Goal: Task Accomplishment & Management: Use online tool/utility

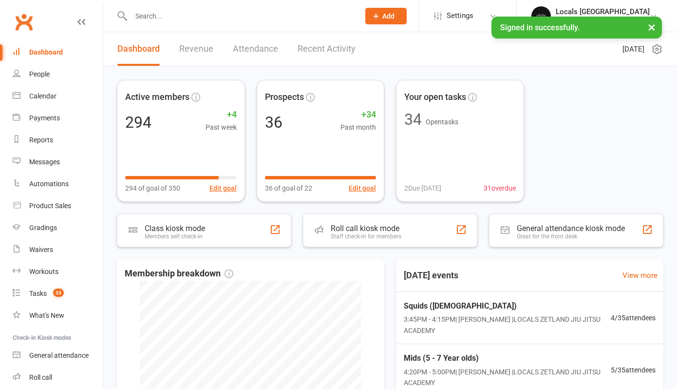
click at [137, 15] on input "text" at bounding box center [240, 16] width 224 height 14
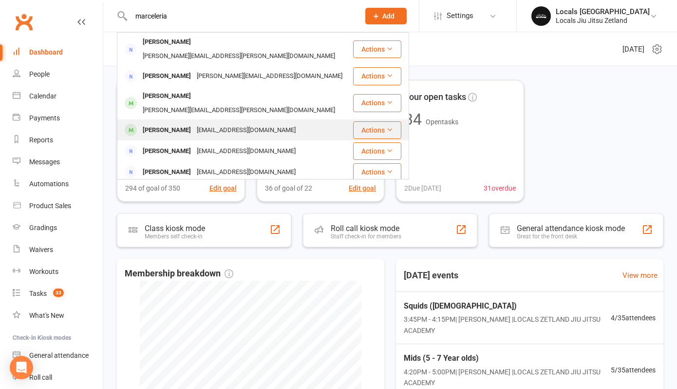
type input "marceleria"
click at [187, 123] on div "[PERSON_NAME]" at bounding box center [167, 130] width 54 height 14
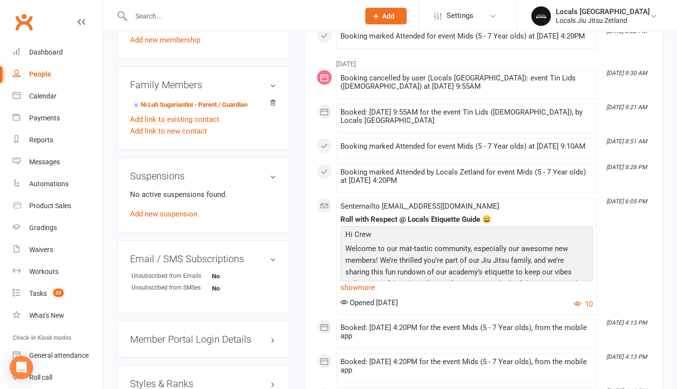
scroll to position [521, 0]
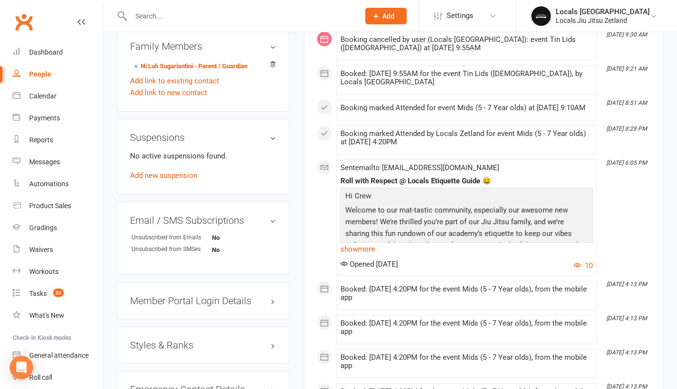
click at [173, 344] on h3 "Styles & Ranks" at bounding box center [203, 344] width 146 height 11
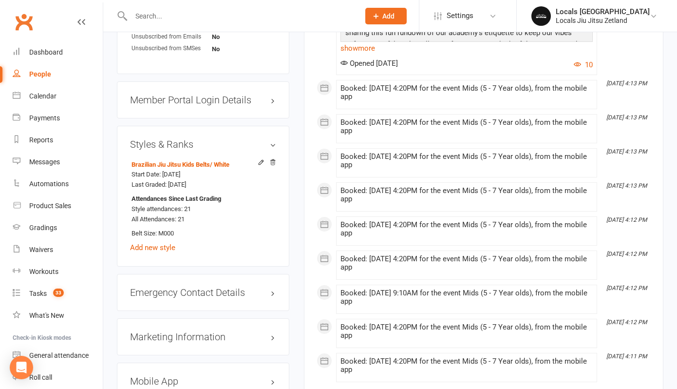
scroll to position [725, 0]
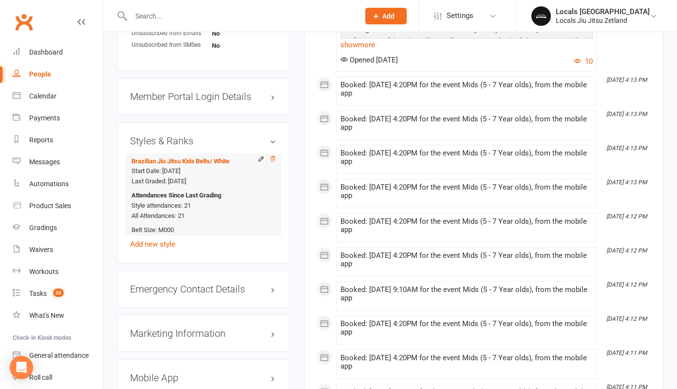
click at [274, 160] on icon at bounding box center [272, 158] width 7 height 7
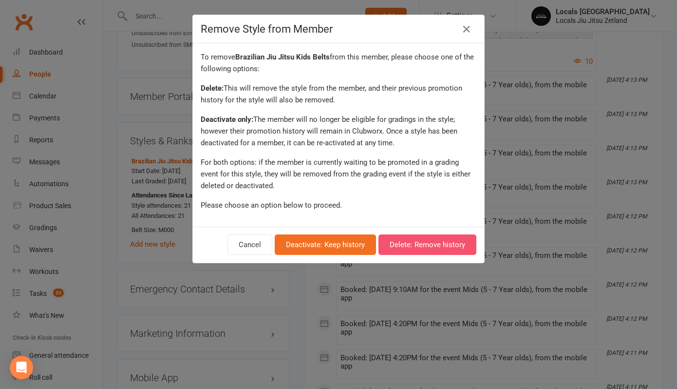
click at [425, 242] on button "Delete: Remove history" at bounding box center [427, 244] width 98 height 20
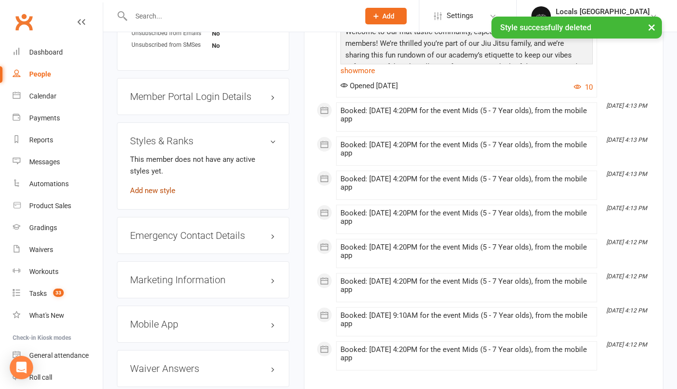
click at [155, 191] on link "Add new style" at bounding box center [152, 190] width 45 height 9
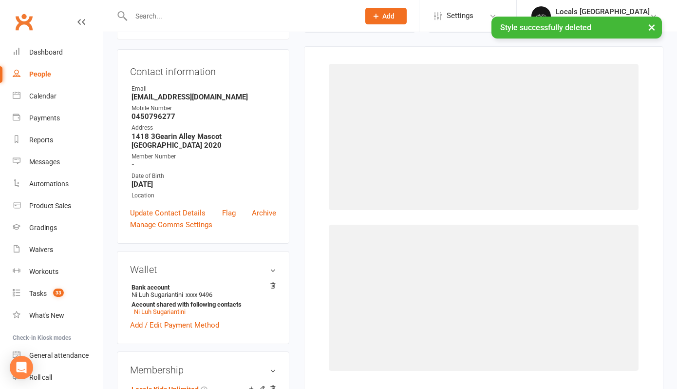
scroll to position [83, 0]
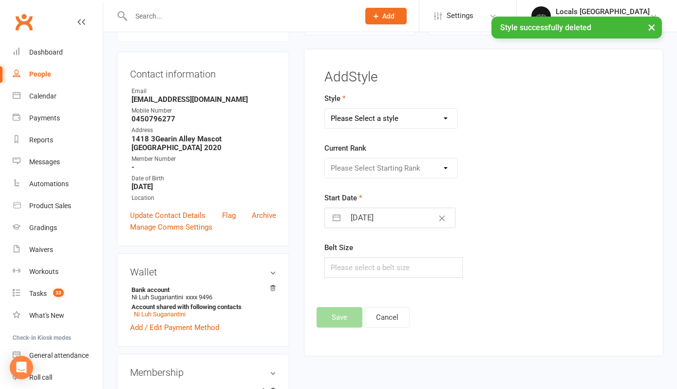
click at [401, 120] on select "Please Select a style Brazilian Jiu Jitsu Adults Belts Brazilian Jiu Jitsu Kids…" at bounding box center [391, 118] width 132 height 19
select select "2958"
click at [325, 109] on select "Please Select a style Brazilian Jiu Jitsu Adults Belts Brazilian Jiu Jitsu Kids…" at bounding box center [391, 118] width 132 height 19
click at [387, 166] on select "Please Select Starting Rank White White W1 White W2 White W3 White W4 White R1 …" at bounding box center [391, 167] width 132 height 19
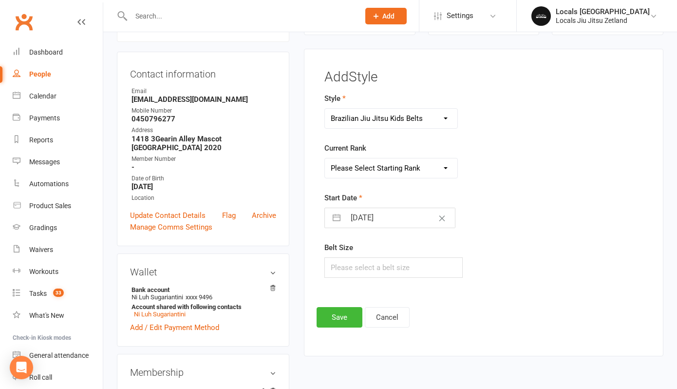
select select "32353"
click at [325, 158] on select "Please Select Starting Rank White White W1 White W2 White W3 White W4 White R1 …" at bounding box center [391, 167] width 132 height 19
select select "7"
select select "2025"
select select "8"
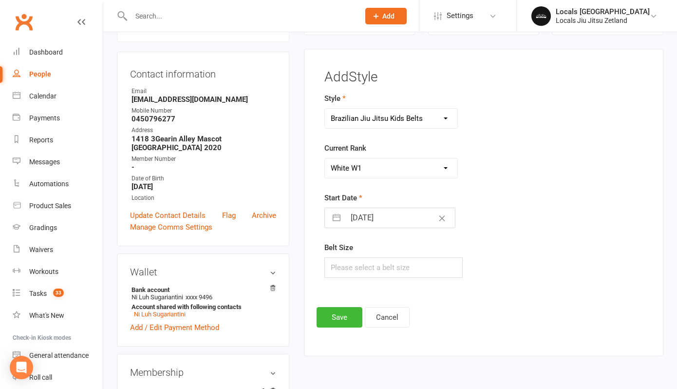
select select "2025"
select select "9"
select select "2025"
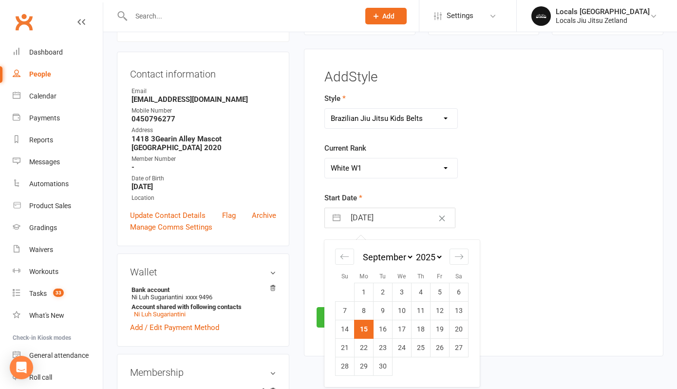
click at [366, 217] on input "[DATE]" at bounding box center [400, 217] width 110 height 19
click at [462, 312] on td "13" at bounding box center [458, 310] width 19 height 19
type input "[DATE]"
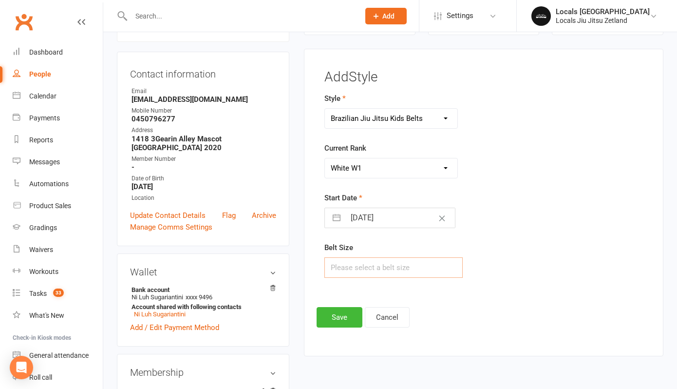
click at [363, 262] on input "text" at bounding box center [393, 267] width 138 height 20
type input "Y4"
click at [326, 316] on button "Save" at bounding box center [339, 317] width 46 height 20
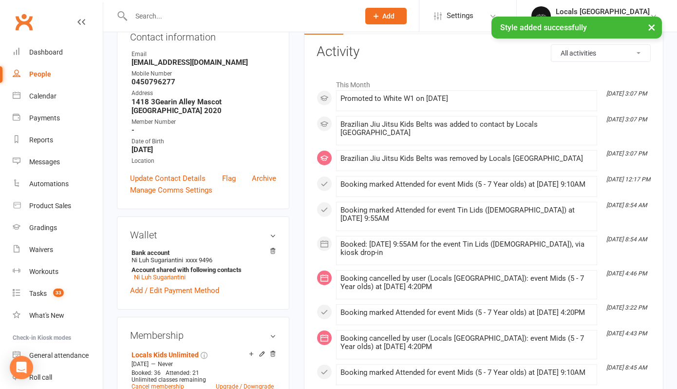
scroll to position [0, 0]
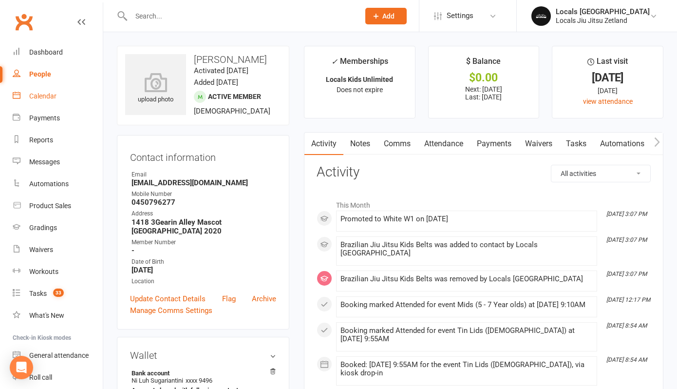
click at [56, 101] on link "Calendar" at bounding box center [58, 96] width 90 height 22
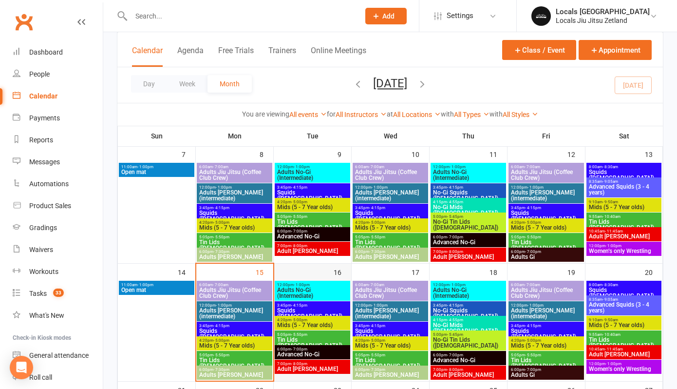
scroll to position [206, 0]
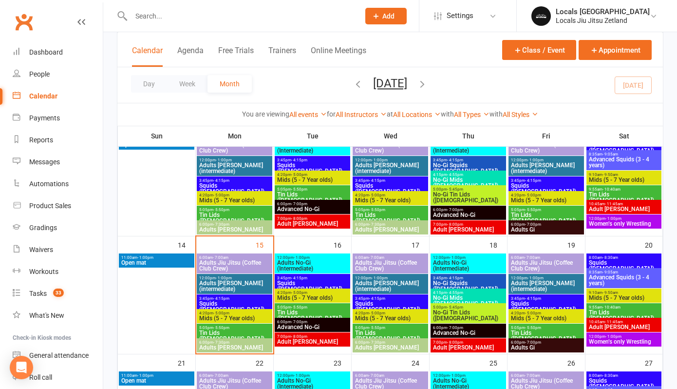
click at [216, 287] on span "Adults [PERSON_NAME] (intermediate)" at bounding box center [235, 286] width 72 height 12
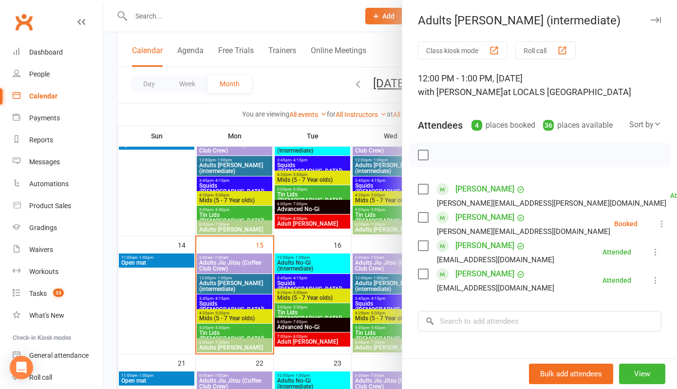
click at [657, 228] on icon at bounding box center [662, 224] width 10 height 10
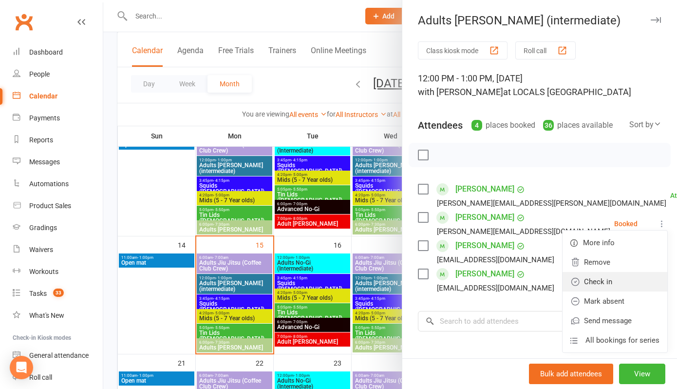
click at [602, 291] on link "Check in" at bounding box center [614, 281] width 105 height 19
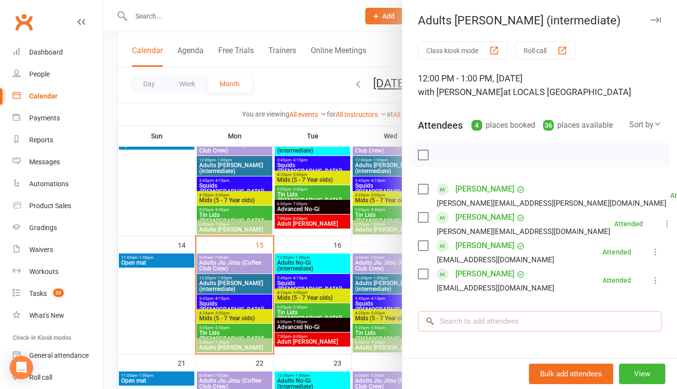
click at [449, 331] on input "search" at bounding box center [539, 321] width 243 height 20
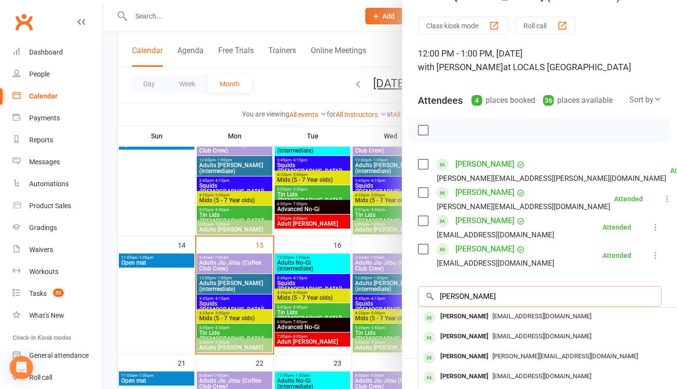
scroll to position [26, 0]
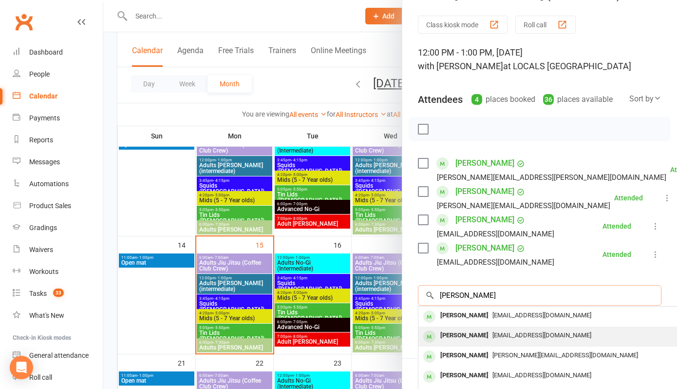
type input "[PERSON_NAME]"
click at [478, 342] on div "[PERSON_NAME]" at bounding box center [464, 335] width 56 height 14
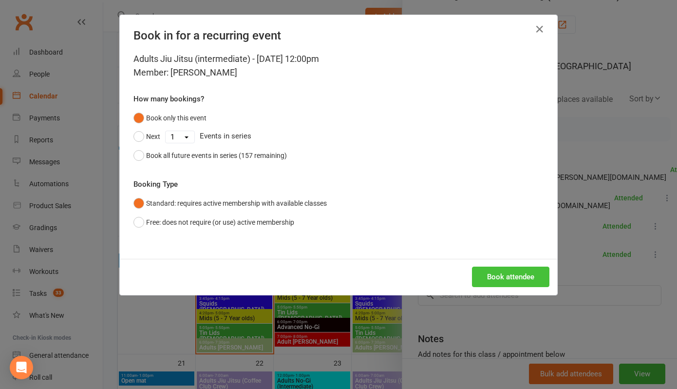
click at [497, 270] on button "Book attendee" at bounding box center [510, 276] width 77 height 20
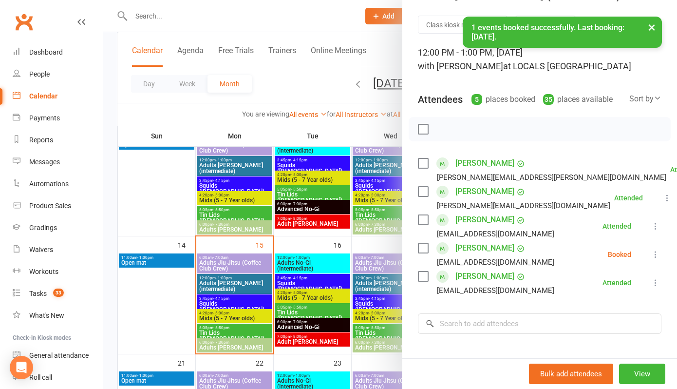
click at [655, 259] on icon at bounding box center [656, 254] width 10 height 10
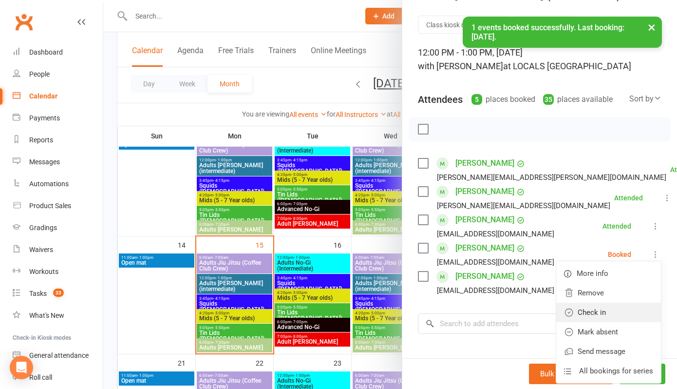
click at [595, 322] on link "Check in" at bounding box center [608, 311] width 105 height 19
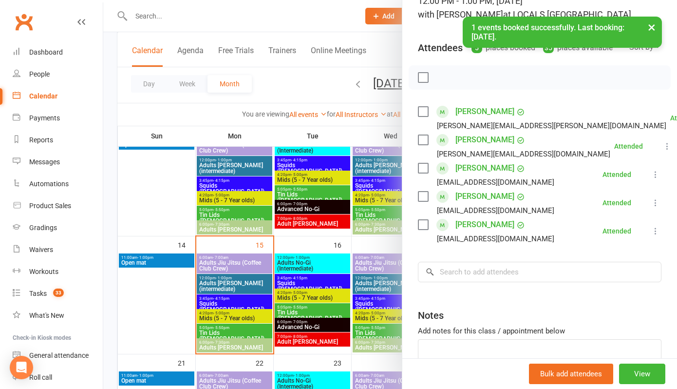
scroll to position [98, 0]
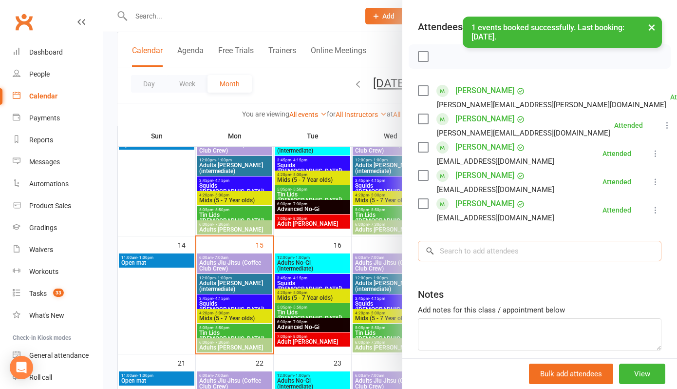
click at [461, 261] on input "search" at bounding box center [539, 251] width 243 height 20
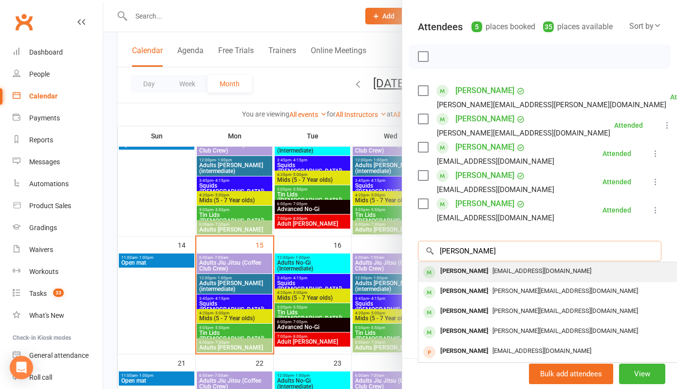
type input "[PERSON_NAME]"
click at [454, 278] on div "[PERSON_NAME]" at bounding box center [464, 271] width 56 height 14
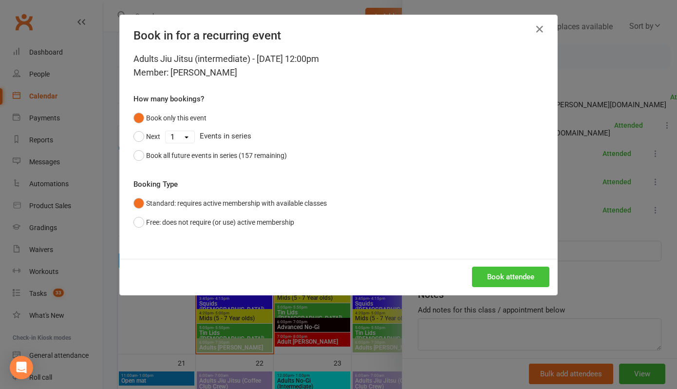
click at [493, 272] on button "Book attendee" at bounding box center [510, 276] width 77 height 20
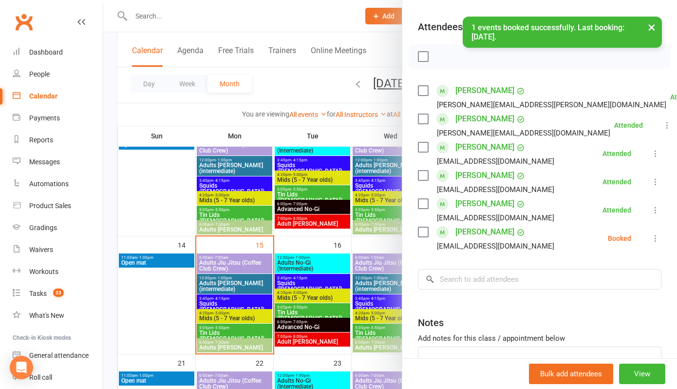
click at [657, 243] on icon at bounding box center [656, 238] width 10 height 10
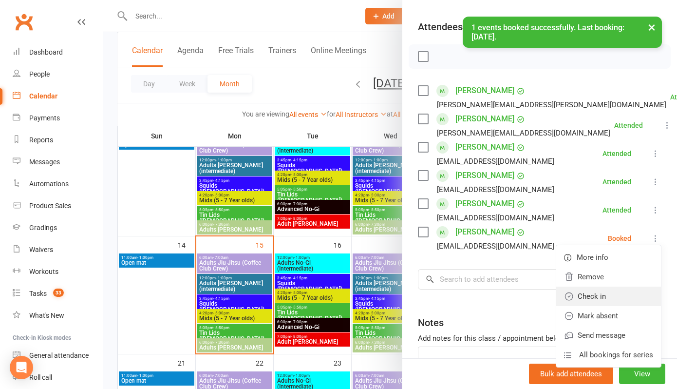
click at [604, 306] on link "Check in" at bounding box center [608, 295] width 105 height 19
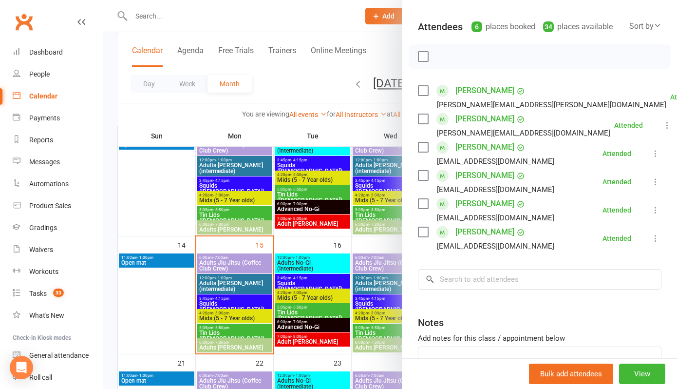
click at [219, 309] on div at bounding box center [390, 194] width 574 height 389
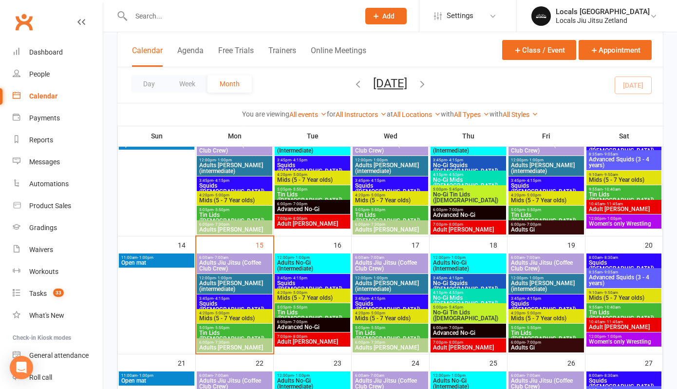
click at [219, 311] on span "- 5:00pm" at bounding box center [221, 313] width 16 height 4
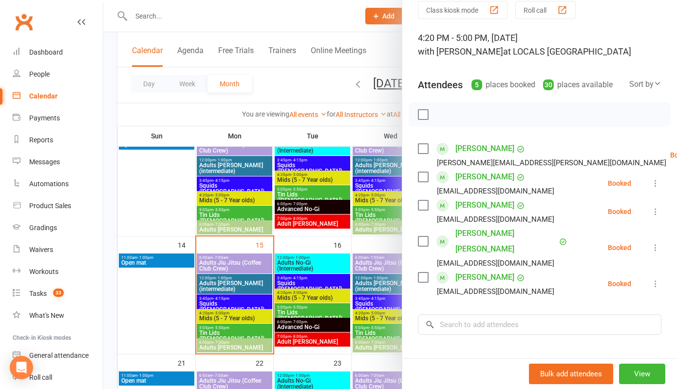
scroll to position [41, 0]
click at [225, 326] on div at bounding box center [390, 194] width 574 height 389
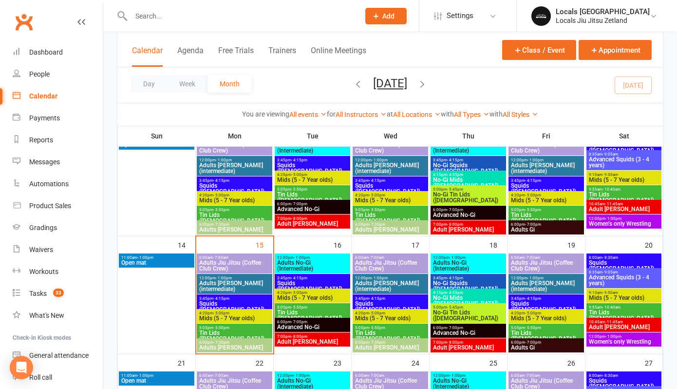
click at [223, 331] on span "Tin Lids ([DEMOGRAPHIC_DATA])" at bounding box center [235, 336] width 72 height 12
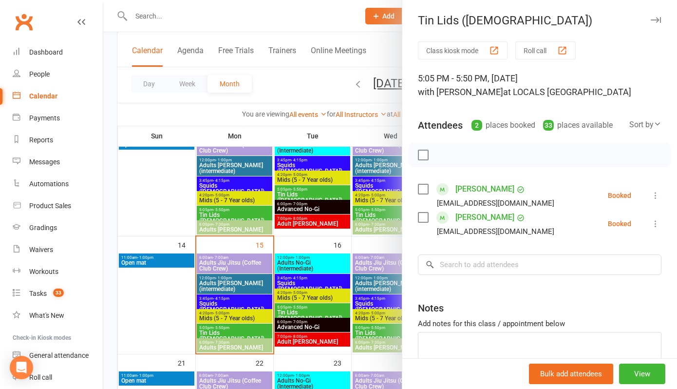
click at [130, 111] on div at bounding box center [390, 194] width 574 height 389
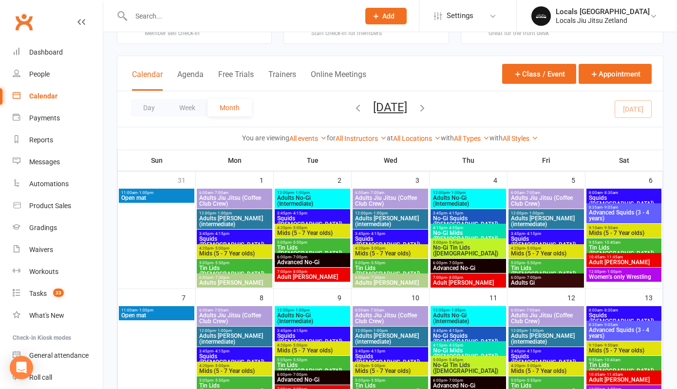
scroll to position [21, 0]
